Goal: Use online tool/utility: Utilize a website feature to perform a specific function

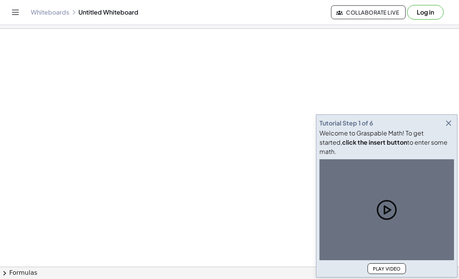
scroll to position [2, 0]
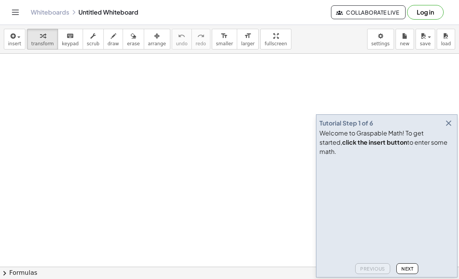
click at [448, 128] on icon "button" at bounding box center [448, 123] width 9 height 9
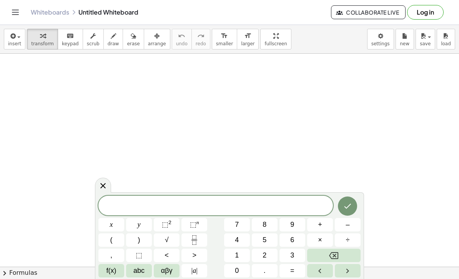
click at [133, 216] on div at bounding box center [215, 206] width 234 height 20
click at [135, 212] on span "​" at bounding box center [215, 206] width 234 height 11
click at [138, 230] on span "y" at bounding box center [139, 225] width 3 height 10
click at [296, 278] on button "=" at bounding box center [292, 270] width 26 height 13
click at [194, 245] on icon "Fraction" at bounding box center [194, 241] width 10 height 10
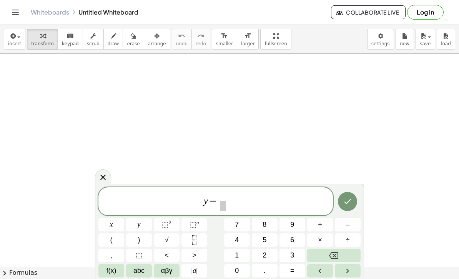
click at [347, 230] on span "–" at bounding box center [347, 225] width 4 height 10
click at [266, 246] on span "5" at bounding box center [264, 240] width 4 height 10
click at [353, 278] on button "Right arrow" at bounding box center [348, 270] width 26 height 13
click at [293, 261] on span "3" at bounding box center [292, 256] width 4 height 10
click at [358, 278] on button "Right arrow" at bounding box center [348, 270] width 26 height 13
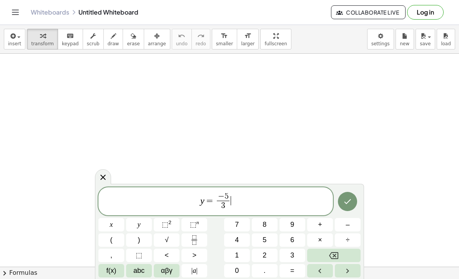
click at [113, 232] on button "x" at bounding box center [111, 224] width 26 height 13
click at [321, 230] on span "+" at bounding box center [320, 225] width 4 height 10
click at [241, 262] on button "1" at bounding box center [237, 255] width 26 height 13
click at [345, 206] on icon "Done" at bounding box center [347, 201] width 9 height 9
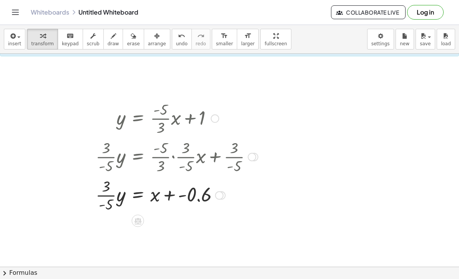
scroll to position [68, 0]
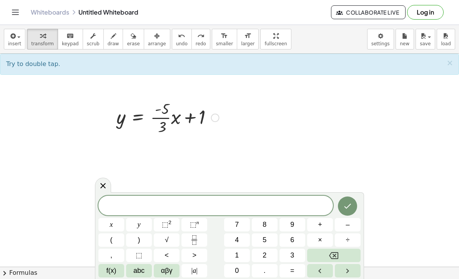
click at [133, 144] on div at bounding box center [138, 143] width 12 height 12
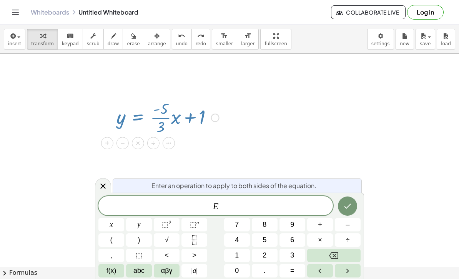
click at [137, 143] on span "×" at bounding box center [138, 143] width 5 height 11
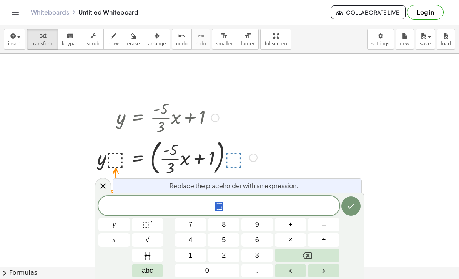
click at [257, 261] on span "3" at bounding box center [257, 256] width 4 height 10
click at [350, 211] on icon "Done" at bounding box center [350, 206] width 9 height 9
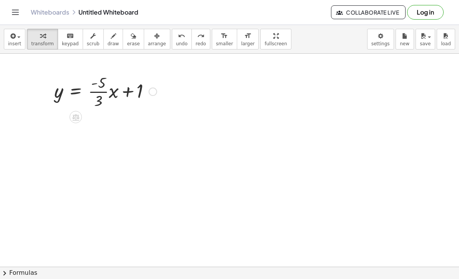
scroll to position [69, 0]
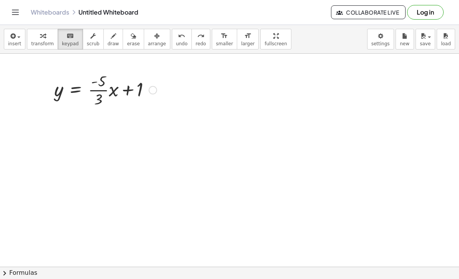
click at [98, 86] on div at bounding box center [105, 89] width 110 height 38
click at [96, 93] on div at bounding box center [98, 99] width 8 height 17
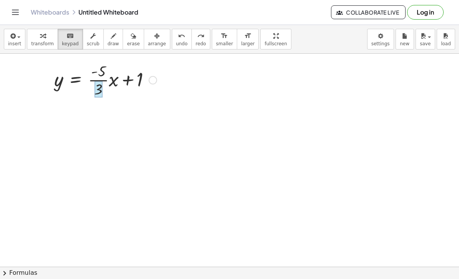
scroll to position [75, 0]
click at [90, 76] on div at bounding box center [105, 84] width 110 height 38
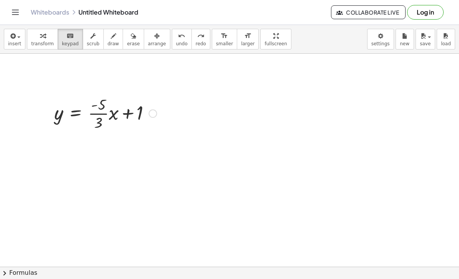
scroll to position [61, 0]
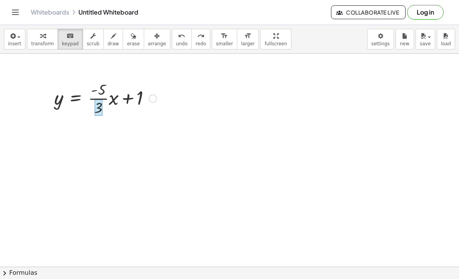
click at [96, 104] on div at bounding box center [98, 108] width 8 height 17
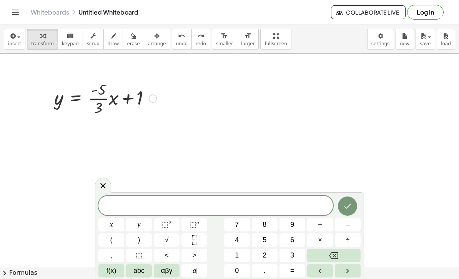
click at [15, 44] on span "insert" at bounding box center [14, 43] width 13 height 5
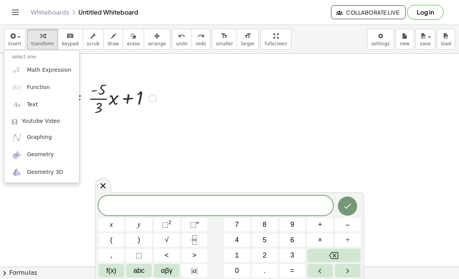
click at [205, 89] on div at bounding box center [229, 139] width 459 height 279
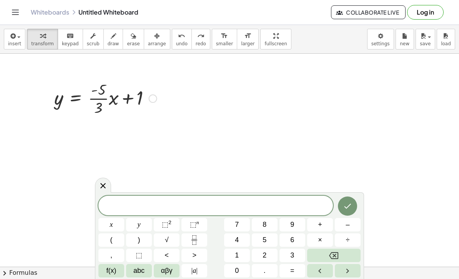
click at [213, 212] on span at bounding box center [215, 207] width 234 height 12
click at [269, 247] on button "5" at bounding box center [265, 240] width 26 height 13
click at [336, 259] on icon "Backspace" at bounding box center [333, 255] width 9 height 7
click at [347, 230] on span "–" at bounding box center [347, 225] width 4 height 10
click at [334, 259] on icon "Backspace" at bounding box center [333, 255] width 9 height 7
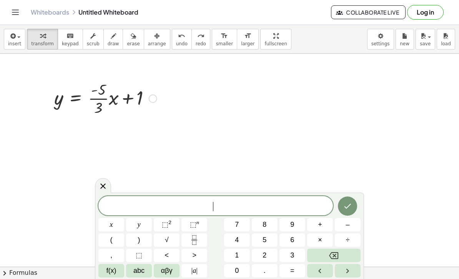
click at [191, 232] on button "⬚ n" at bounding box center [194, 224] width 26 height 13
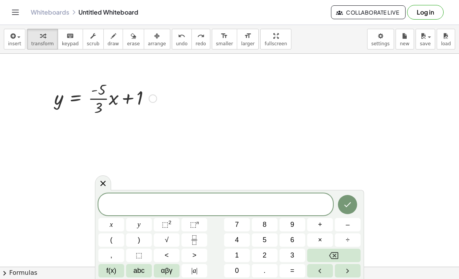
click at [273, 247] on button "5" at bounding box center [265, 240] width 26 height 13
click at [355, 262] on button "Backspace" at bounding box center [333, 255] width 53 height 13
click at [344, 262] on button "Backspace" at bounding box center [333, 255] width 53 height 13
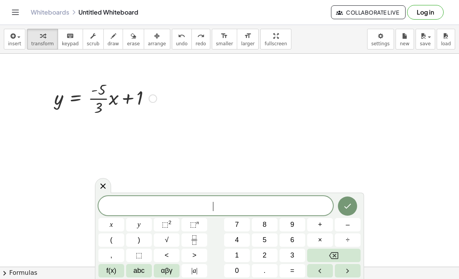
click at [344, 262] on button "Backspace" at bounding box center [333, 255] width 53 height 13
click at [348, 230] on span "–" at bounding box center [347, 225] width 4 height 10
click at [273, 247] on button "5" at bounding box center [265, 240] width 26 height 13
click at [193, 239] on icon "Fraction" at bounding box center [194, 238] width 4 height 4
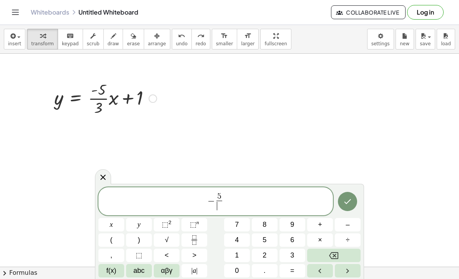
click at [291, 261] on span "3" at bounding box center [292, 256] width 4 height 10
click at [347, 276] on icon "Right arrow" at bounding box center [347, 271] width 9 height 9
click at [344, 262] on button "Backspace" at bounding box center [333, 255] width 53 height 13
click at [344, 273] on div "− 5 3 ​ ​ x y ⬚ 2 ⬚ n 7 8 9 + – ( ) √ 4 5 6 × ÷ , ⬚ < > 1 2 3 f(x) abc αβγ | a …" at bounding box center [229, 233] width 262 height 91
click at [336, 261] on icon "Backspace" at bounding box center [333, 255] width 9 height 9
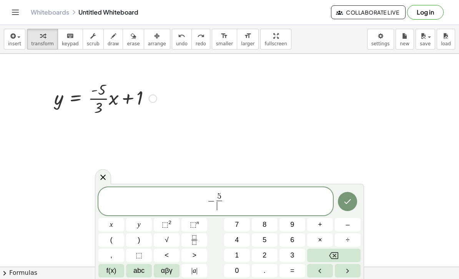
click at [333, 261] on icon "Backspace" at bounding box center [333, 255] width 9 height 9
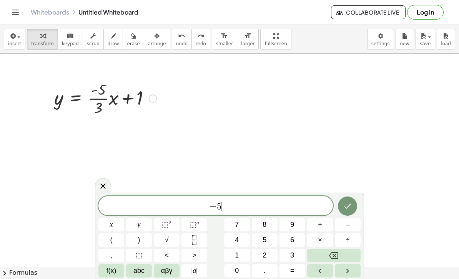
click at [332, 259] on icon "Backspace" at bounding box center [333, 255] width 9 height 7
click at [332, 261] on icon "Backspace" at bounding box center [333, 255] width 9 height 9
click at [192, 245] on icon "Fraction" at bounding box center [194, 241] width 10 height 10
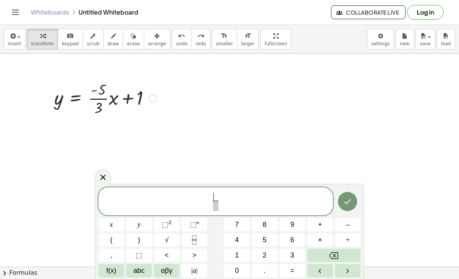
click at [269, 247] on button "5" at bounding box center [265, 240] width 26 height 13
click at [347, 276] on icon "Right arrow" at bounding box center [347, 271] width 9 height 9
click at [288, 262] on button "3" at bounding box center [292, 255] width 26 height 13
click at [350, 276] on icon "Right arrow" at bounding box center [347, 271] width 9 height 9
click at [112, 230] on span "x" at bounding box center [111, 225] width 3 height 10
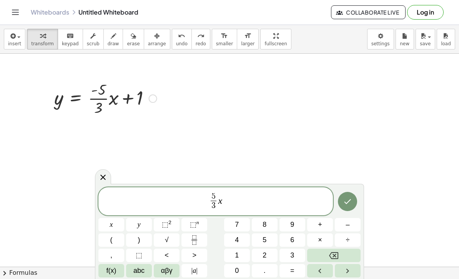
click at [319, 230] on span "+" at bounding box center [320, 225] width 4 height 10
click at [136, 232] on button "y" at bounding box center [139, 224] width 26 height 13
click at [294, 276] on span "=" at bounding box center [292, 271] width 4 height 10
click at [238, 261] on span "1" at bounding box center [237, 256] width 4 height 10
click at [344, 206] on icon "Done" at bounding box center [347, 201] width 9 height 9
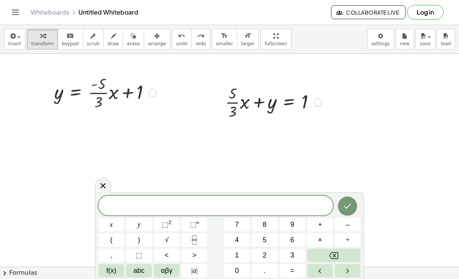
scroll to position [68, 0]
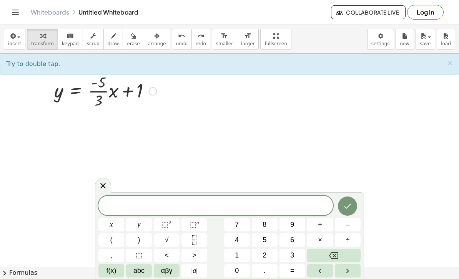
click at [224, 63] on div "Try to double tap. ×" at bounding box center [229, 64] width 459 height 21
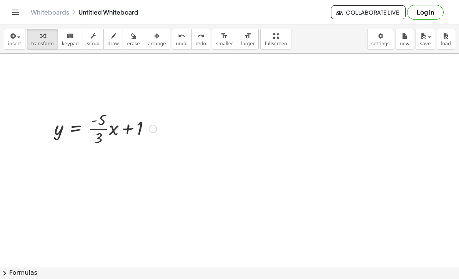
scroll to position [24, 0]
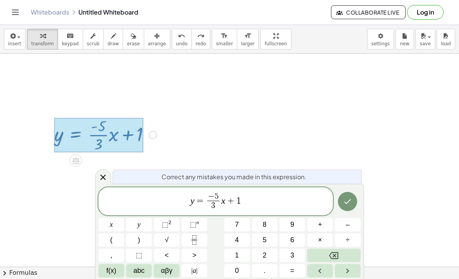
click at [214, 201] on span "5" at bounding box center [216, 197] width 4 height 8
click at [339, 262] on button "Backspace" at bounding box center [333, 255] width 53 height 13
click at [211, 201] on span "3" at bounding box center [213, 206] width 6 height 10
click at [209, 208] on span "5 ​ 3 ​" at bounding box center [213, 202] width 9 height 19
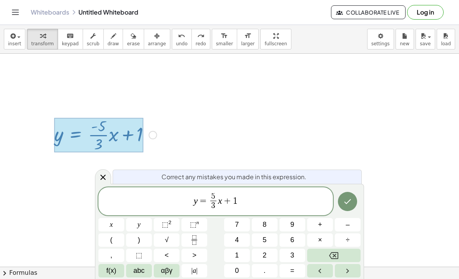
click at [323, 273] on icon "Left arrow" at bounding box center [319, 271] width 9 height 9
click at [347, 267] on icon "Right arrow" at bounding box center [347, 271] width 9 height 9
click at [351, 224] on button "–" at bounding box center [348, 224] width 26 height 13
click at [345, 201] on icon "Done" at bounding box center [347, 201] width 9 height 9
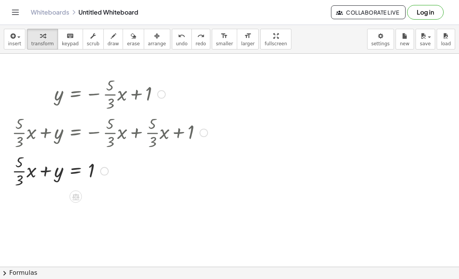
scroll to position [70, 0]
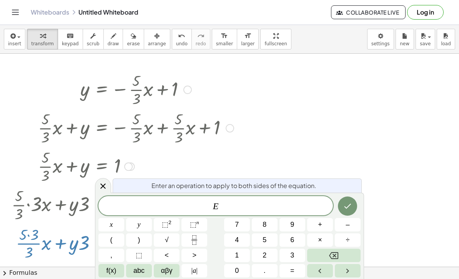
click at [106, 249] on button "," at bounding box center [111, 255] width 26 height 13
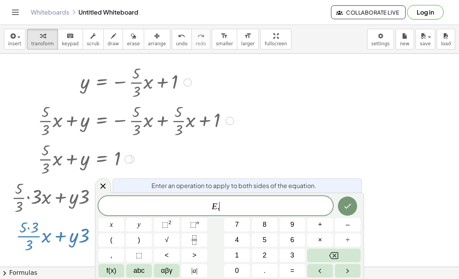
scroll to position [80, 0]
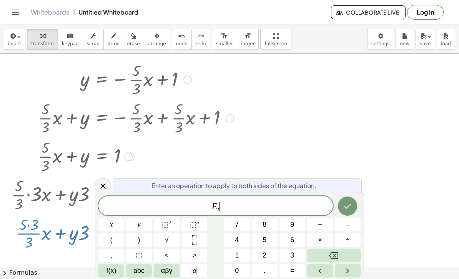
click at [103, 188] on icon at bounding box center [102, 186] width 9 height 9
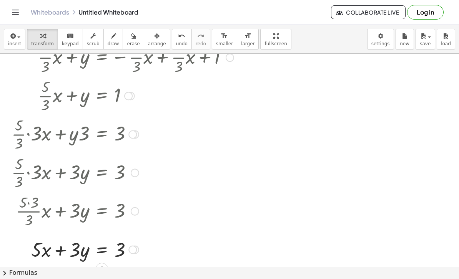
scroll to position [138, 0]
